Goal: Task Accomplishment & Management: Manage account settings

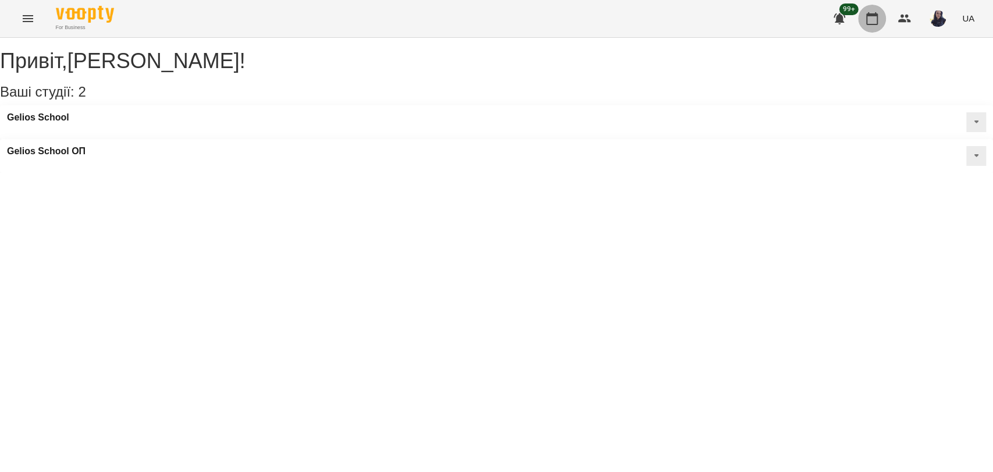
click at [875, 20] on icon "button" at bounding box center [872, 19] width 14 height 14
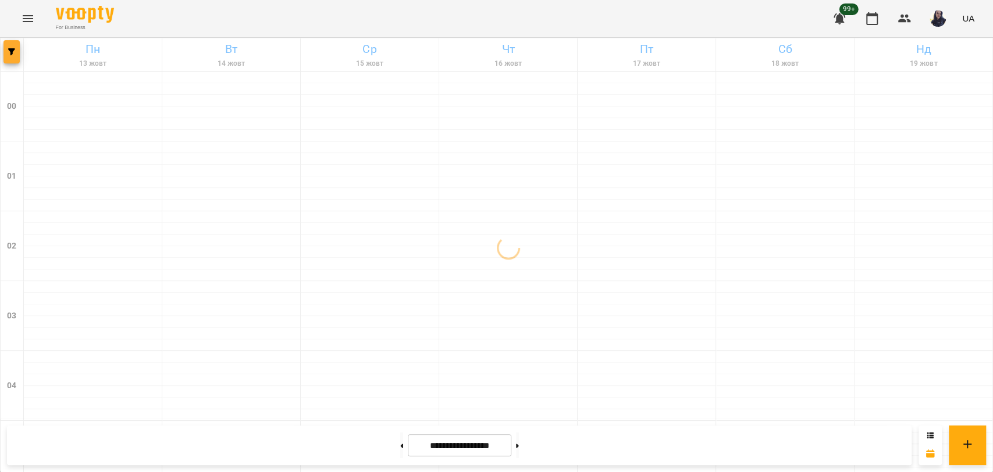
click at [3, 52] on span "button" at bounding box center [11, 51] width 16 height 7
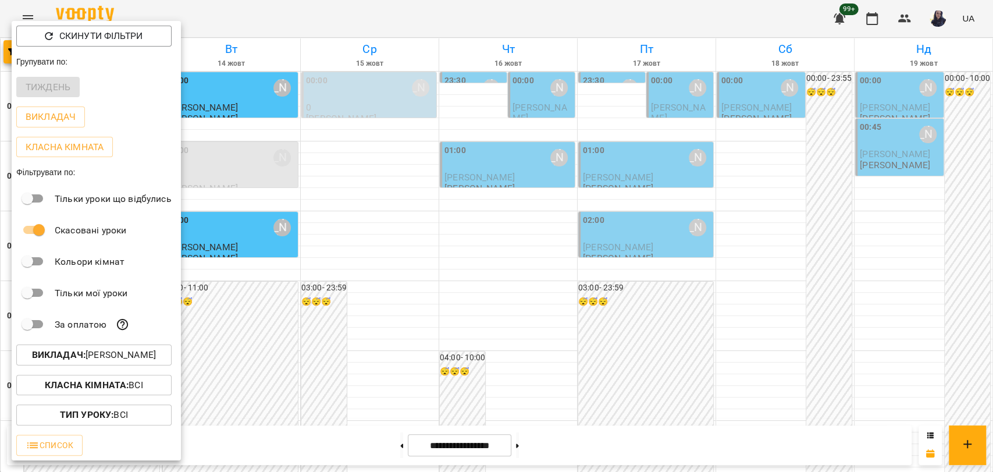
click at [117, 389] on b "Класна кімната :" at bounding box center [87, 384] width 84 height 11
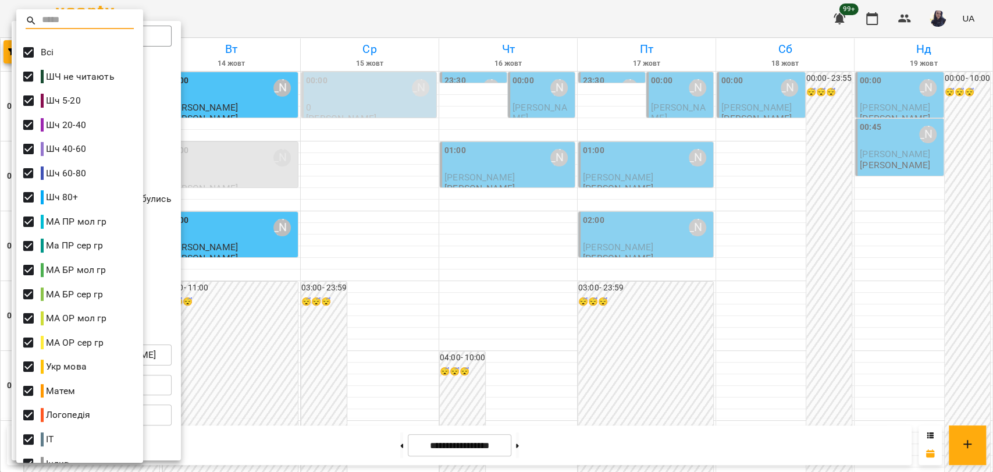
click at [117, 389] on div "Матем" at bounding box center [79, 391] width 127 height 24
click at [166, 331] on div at bounding box center [496, 236] width 993 height 472
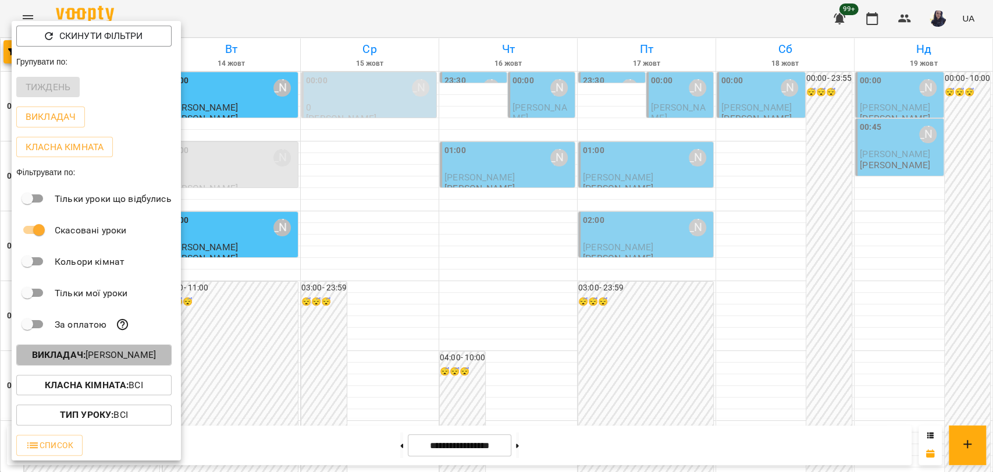
click at [148, 352] on p "Викладач : [PERSON_NAME]" at bounding box center [94, 355] width 124 height 14
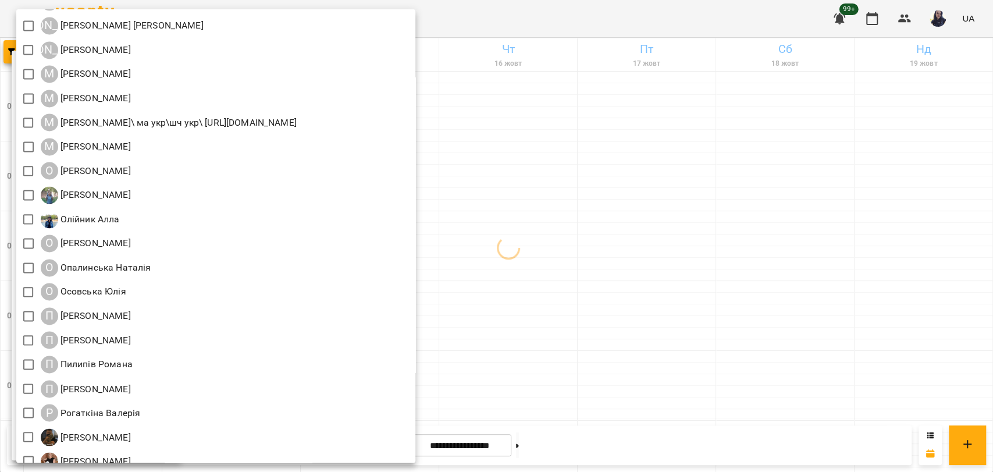
scroll to position [1228, 0]
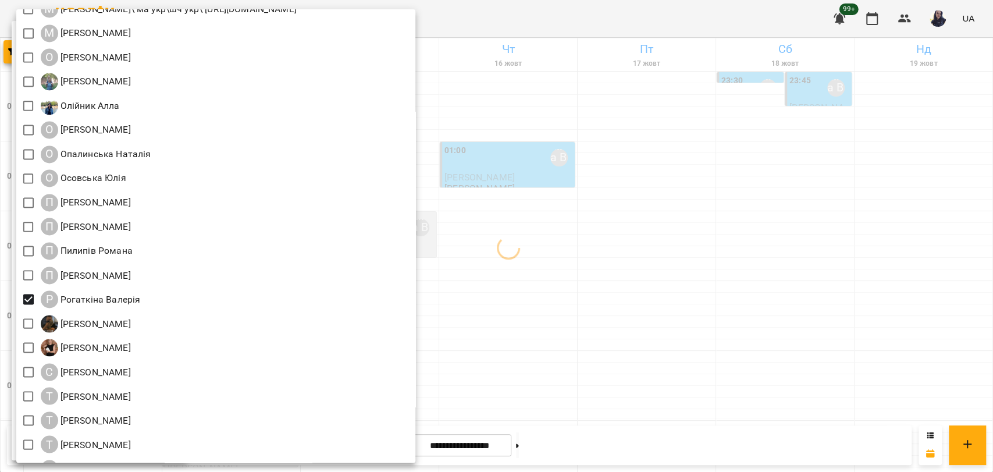
click at [698, 23] on div at bounding box center [496, 236] width 993 height 472
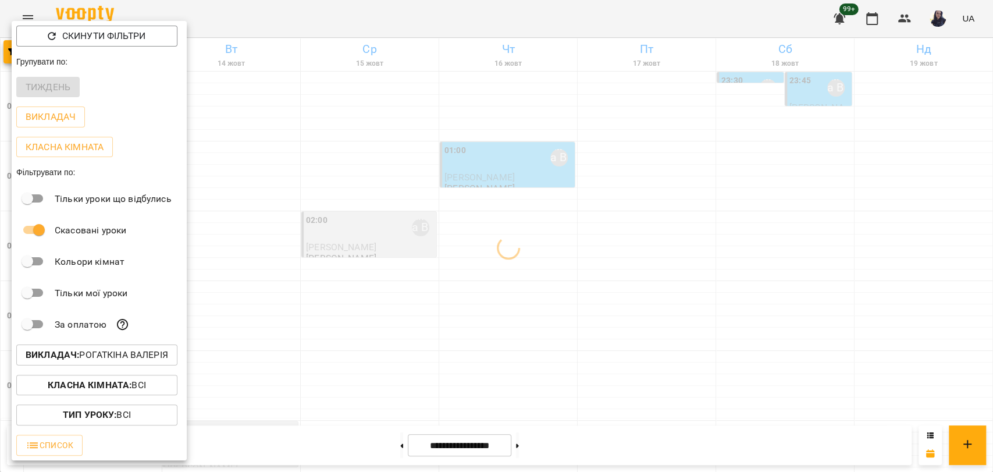
click at [698, 23] on div at bounding box center [496, 236] width 993 height 472
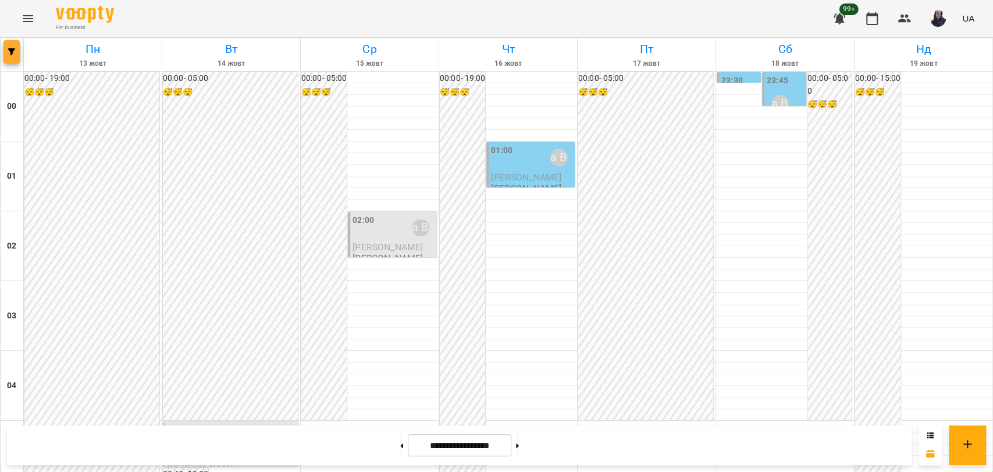
click at [16, 52] on span "button" at bounding box center [11, 51] width 16 height 7
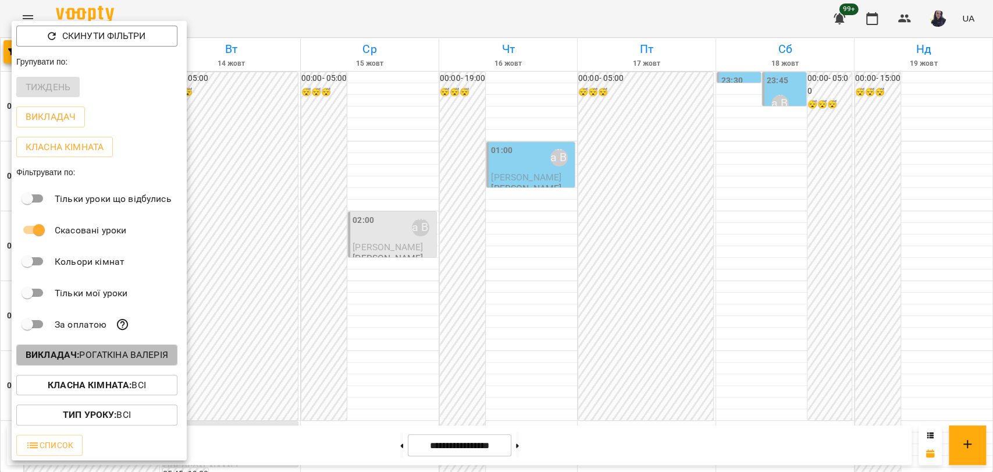
click at [105, 359] on p "Викладач : [PERSON_NAME]" at bounding box center [97, 355] width 142 height 14
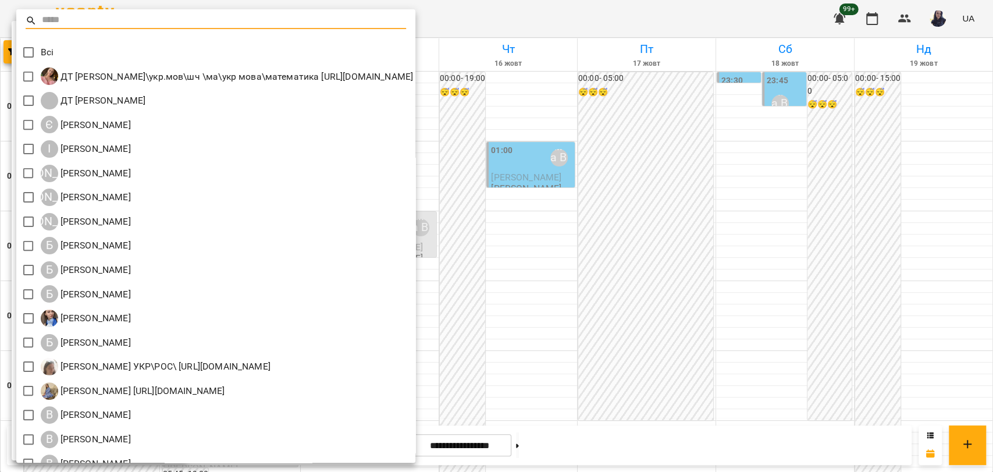
click at [564, 13] on div at bounding box center [496, 236] width 993 height 472
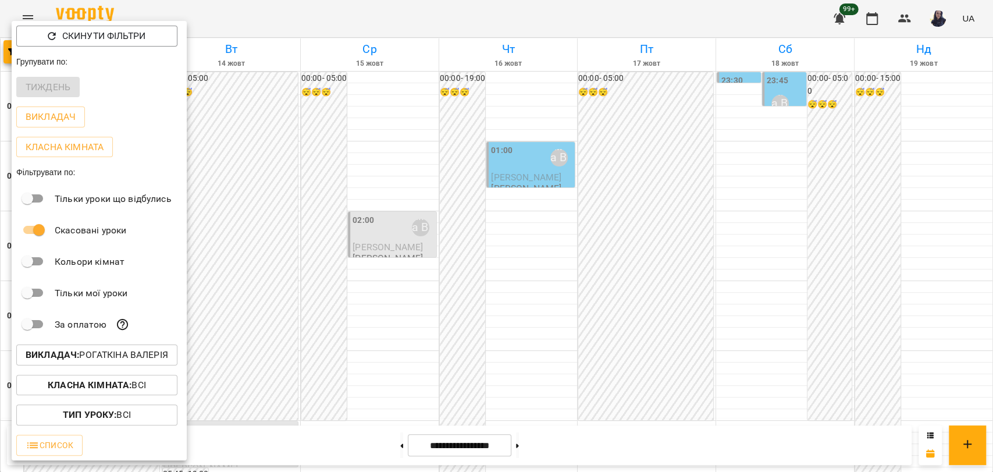
click at [437, 33] on div at bounding box center [496, 236] width 993 height 472
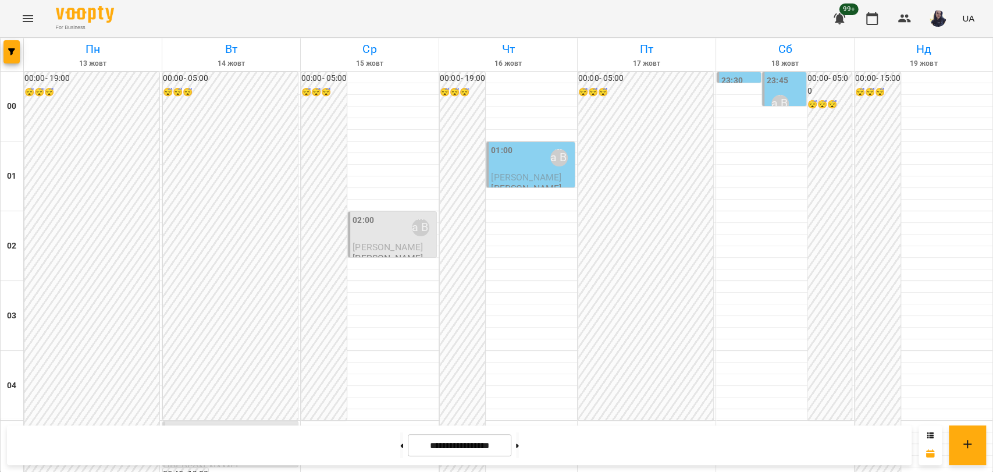
scroll to position [1263, 0]
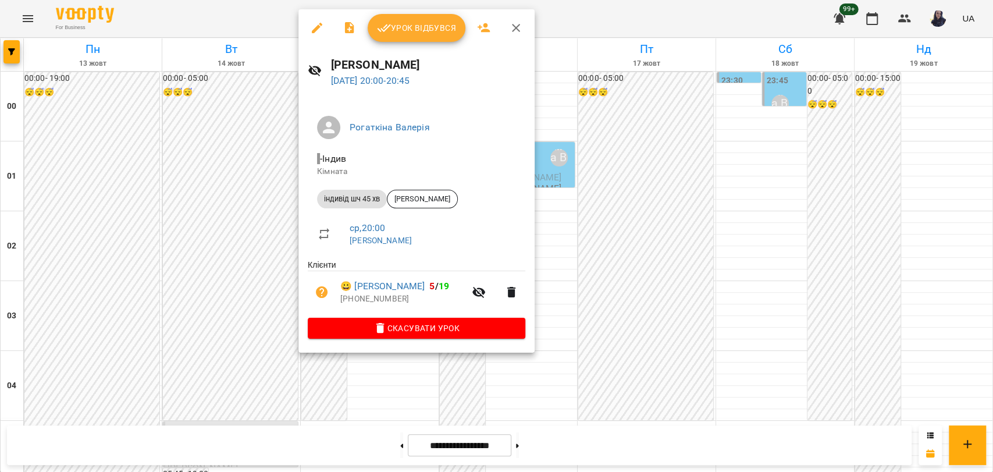
click at [312, 29] on icon "button" at bounding box center [317, 28] width 14 height 14
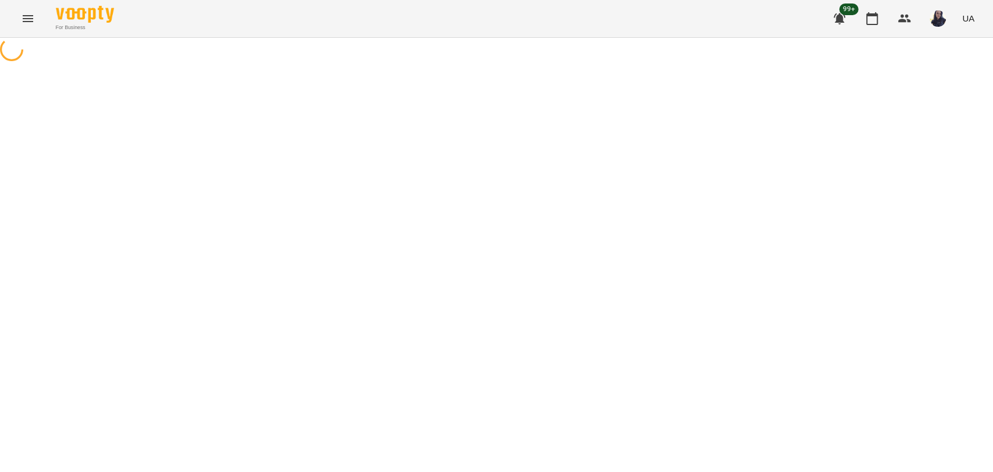
select select "**********"
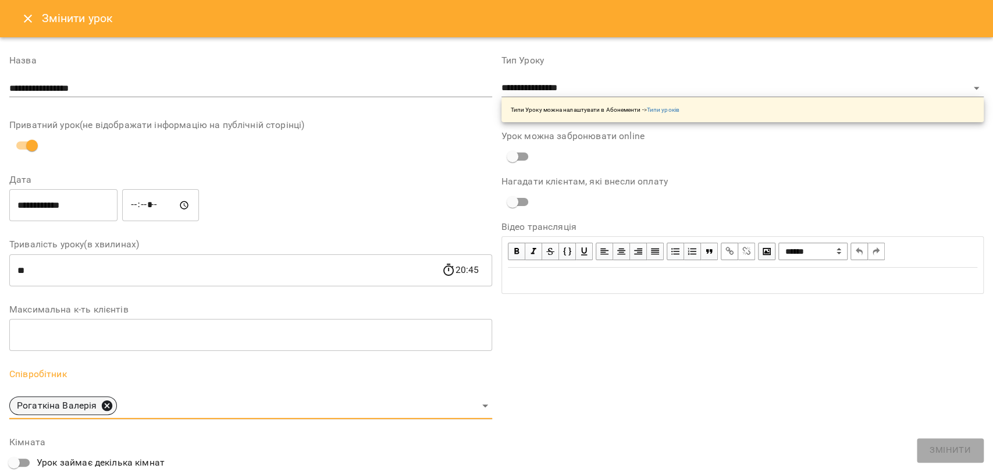
click at [109, 401] on icon at bounding box center [107, 405] width 13 height 13
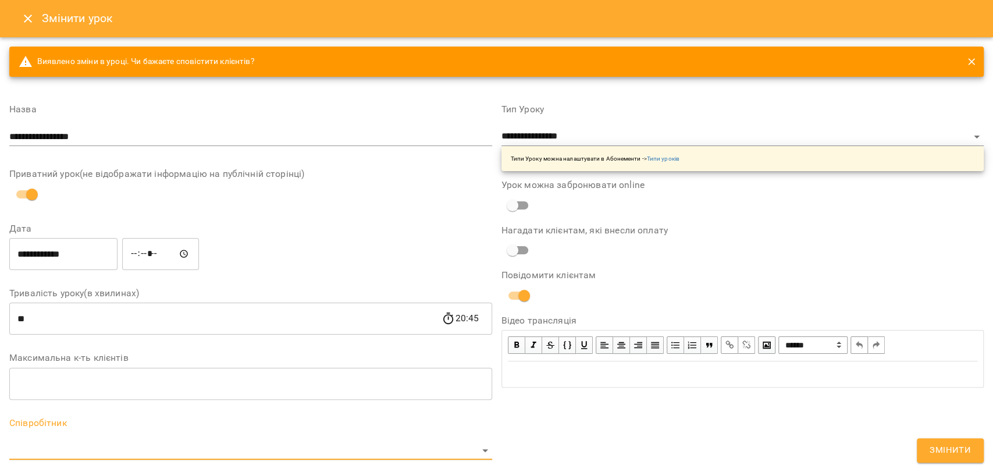
scroll to position [194, 0]
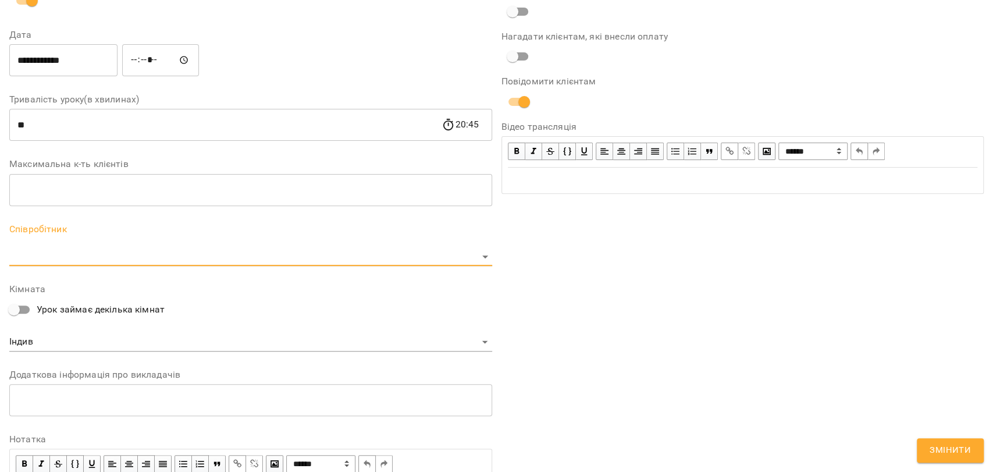
click at [61, 257] on body "For Business 99+ UA Журнал відвідувань / [PERSON_NAME] [DATE] 20:00 / Урок відб…" at bounding box center [496, 280] width 993 height 561
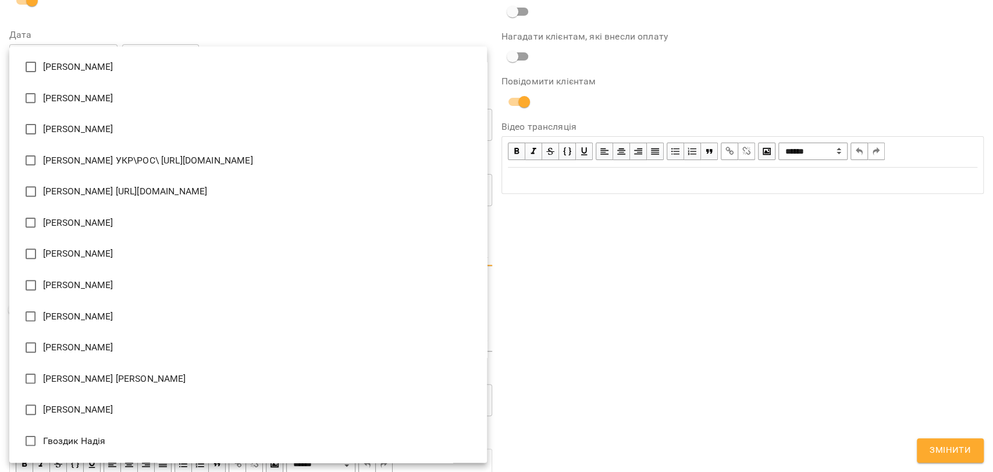
scroll to position [258, 0]
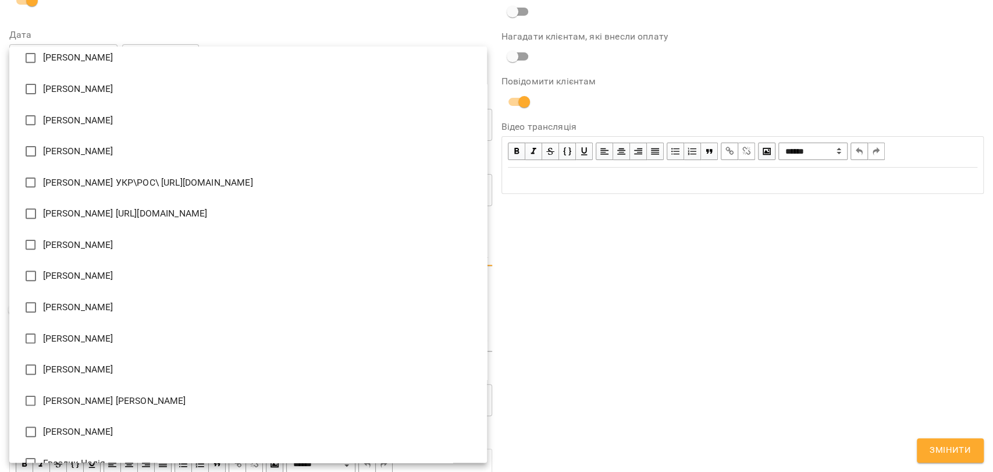
type input "**********"
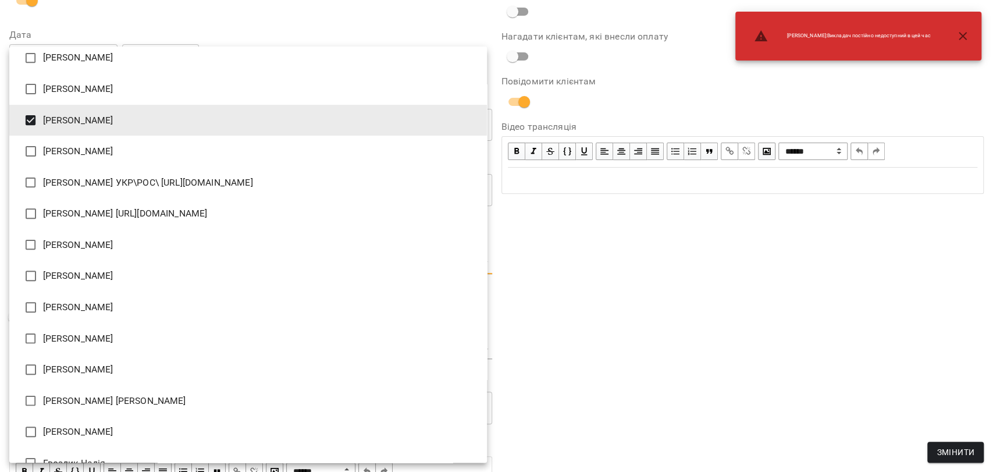
click at [643, 322] on div at bounding box center [496, 236] width 993 height 472
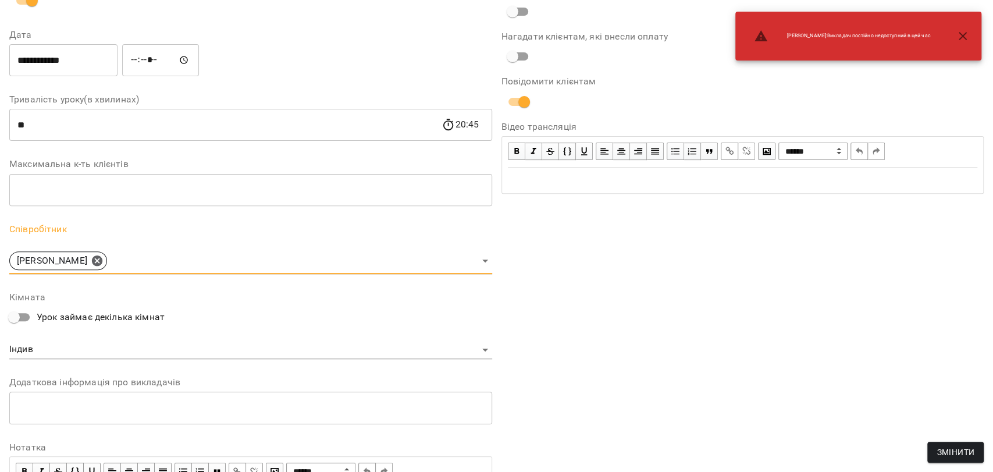
click at [945, 448] on span "Змінити" at bounding box center [955, 452] width 38 height 14
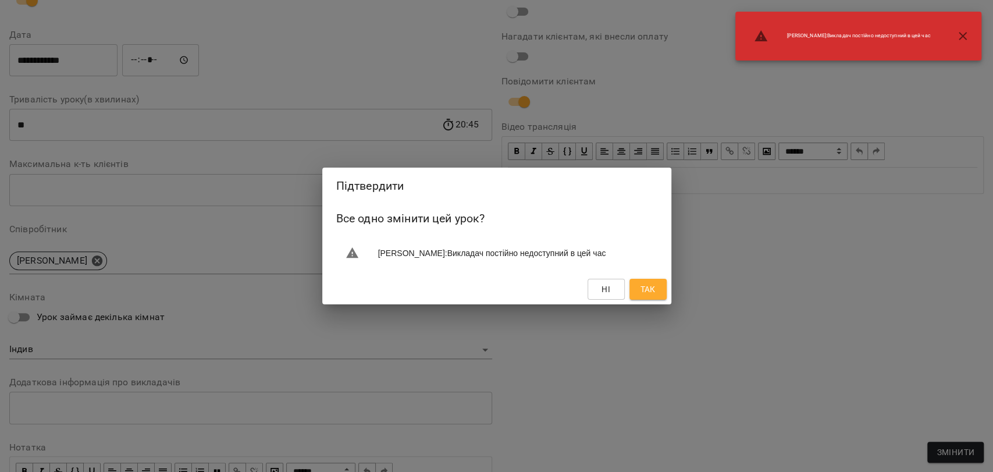
click at [657, 294] on button "Так" at bounding box center [647, 289] width 37 height 21
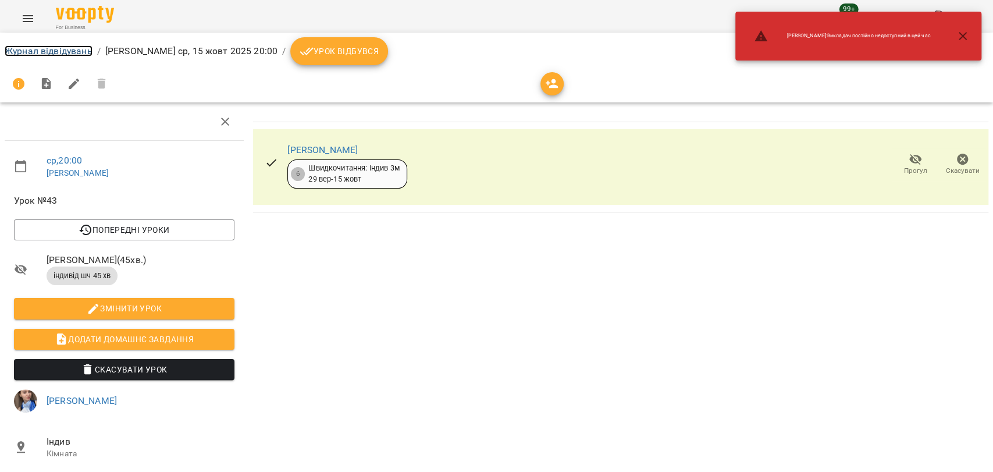
drag, startPoint x: 42, startPoint y: 50, endPoint x: 469, endPoint y: 131, distance: 435.1
click at [41, 50] on link "Журнал відвідувань" at bounding box center [49, 50] width 88 height 11
